Goal: Find specific fact: Find specific fact

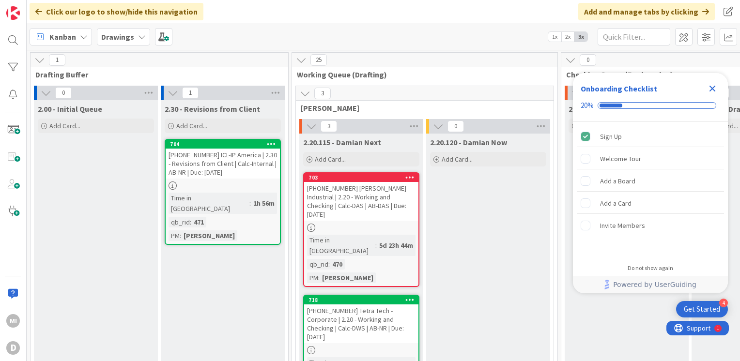
click at [712, 88] on icon "Close Checklist" at bounding box center [712, 89] width 12 height 12
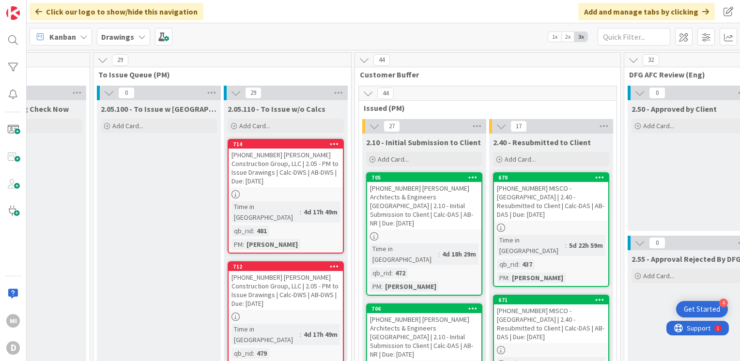
scroll to position [0, 755]
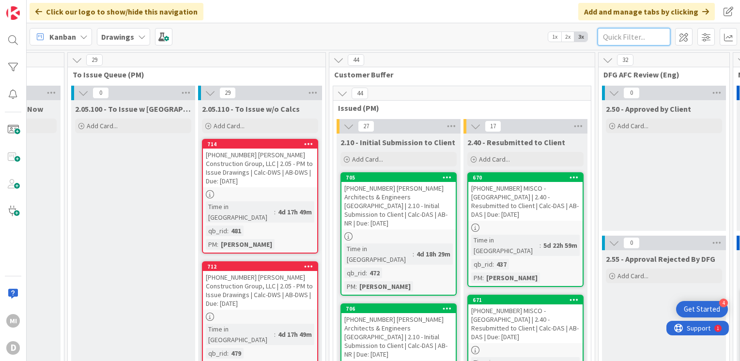
click at [643, 35] on input "text" at bounding box center [633, 36] width 73 height 17
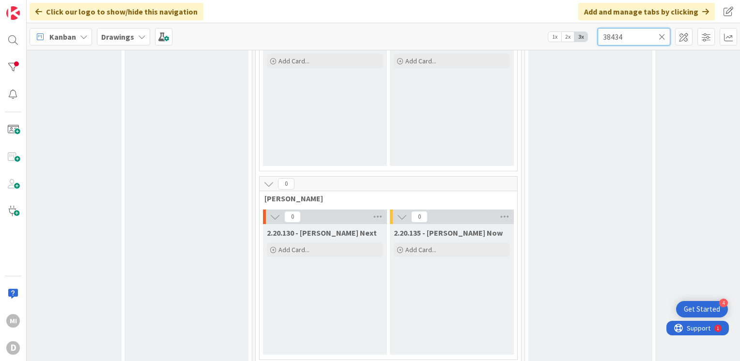
scroll to position [97, 36]
type input "3"
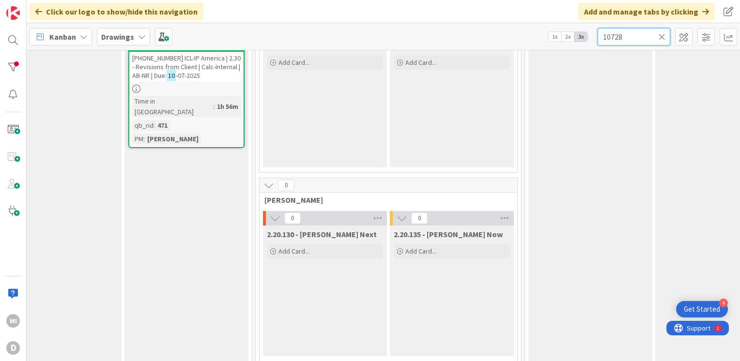
type input "10728"
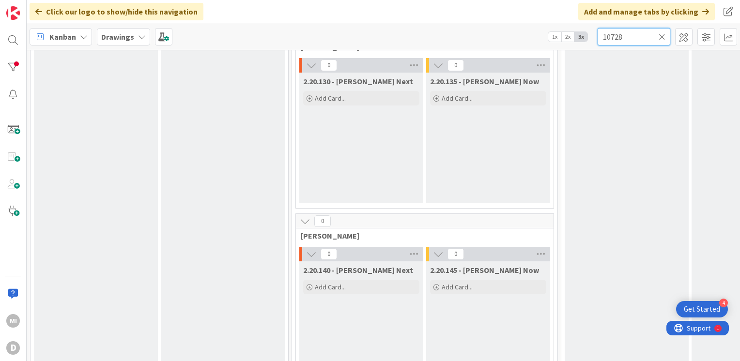
scroll to position [0, 0]
